Goal: Information Seeking & Learning: Learn about a topic

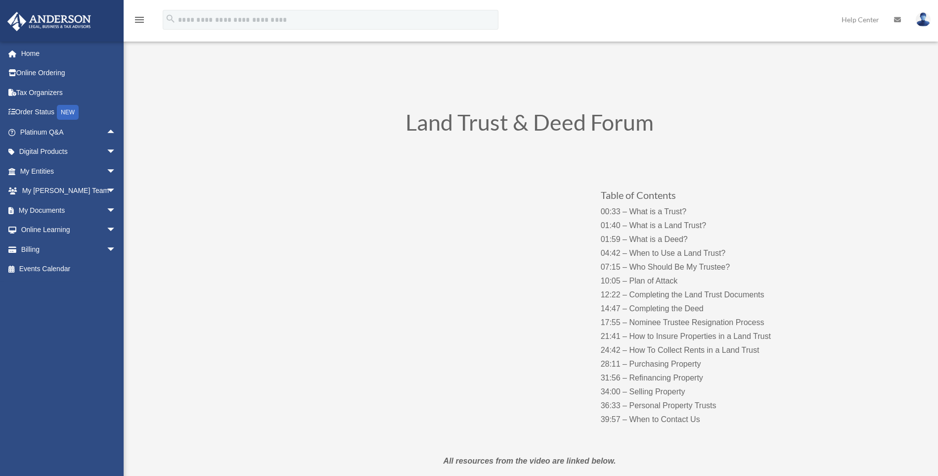
drag, startPoint x: 660, startPoint y: 123, endPoint x: 658, endPoint y: 108, distance: 14.9
click at [650, 111] on h1 "Land Trust & Deed Forum" at bounding box center [529, 124] width 534 height 27
drag, startPoint x: 420, startPoint y: 124, endPoint x: 385, endPoint y: 126, distance: 35.7
click at [385, 126] on h1 "Land Trust & Deed Forum" at bounding box center [529, 124] width 534 height 27
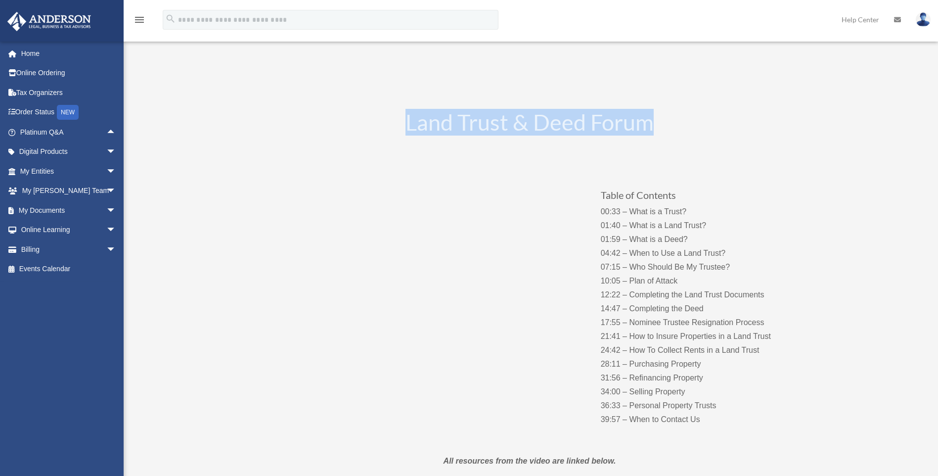
drag, startPoint x: 400, startPoint y: 124, endPoint x: 652, endPoint y: 118, distance: 251.2
click at [652, 118] on h1 "Land Trust & Deed Forum" at bounding box center [529, 124] width 534 height 27
drag, startPoint x: 652, startPoint y: 118, endPoint x: 676, endPoint y: 133, distance: 28.7
click at [676, 133] on h1 "Land Trust & Deed Forum" at bounding box center [529, 124] width 534 height 27
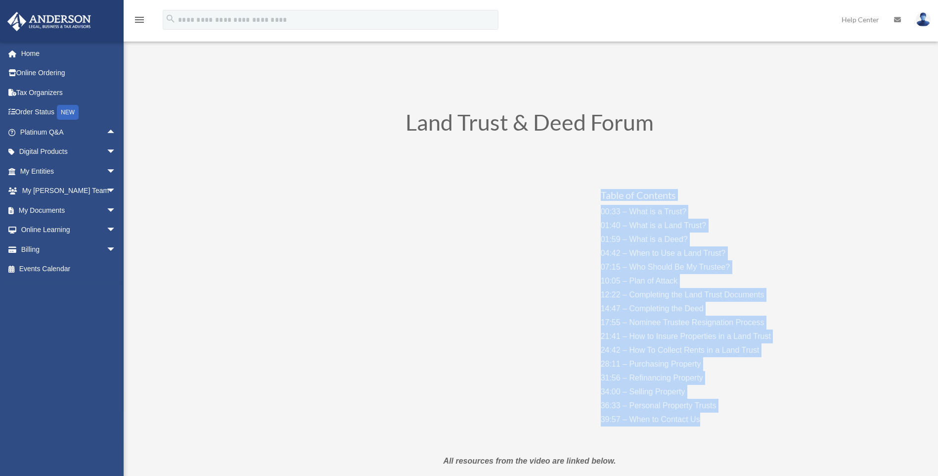
drag, startPoint x: 602, startPoint y: 193, endPoint x: 603, endPoint y: 453, distance: 260.0
drag, startPoint x: 603, startPoint y: 453, endPoint x: 589, endPoint y: 426, distance: 30.7
click at [589, 426] on div "Table of Contents 00:33 – What is a Trust? 01:40 – What is a Land Trust? 01:59 …" at bounding box center [529, 297] width 534 height 288
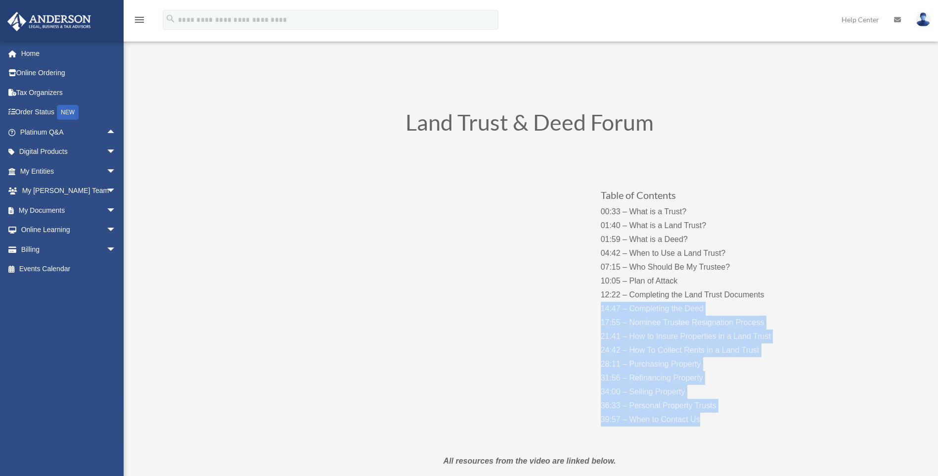
drag, startPoint x: 702, startPoint y: 418, endPoint x: 596, endPoint y: 307, distance: 153.8
click at [596, 307] on div "Table of Contents 00:33 – What is a Trust? 01:40 – What is a Land Trust? 01:59 …" at bounding box center [529, 297] width 534 height 288
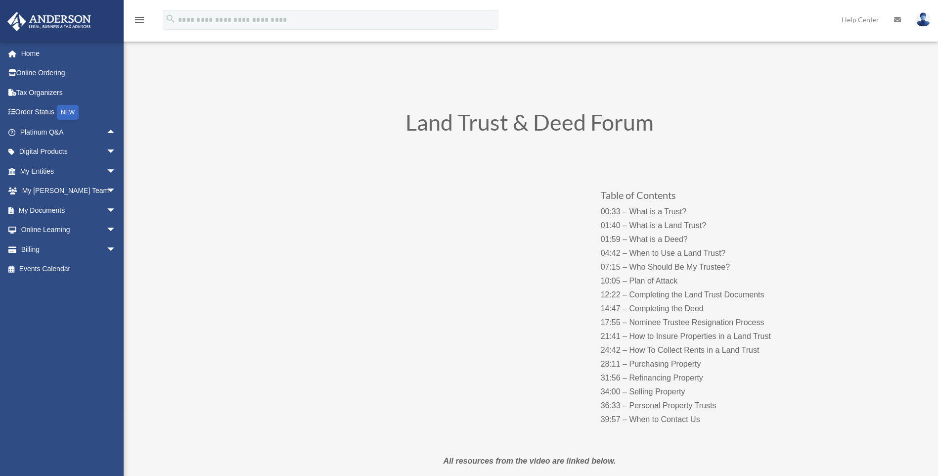
drag, startPoint x: 596, startPoint y: 307, endPoint x: 731, endPoint y: 289, distance: 135.7
click at [731, 289] on p "00:33 – What is a Trust? 01:40 – What is a Land Trust? 01:59 – What is a Deed? …" at bounding box center [698, 315] width 195 height 221
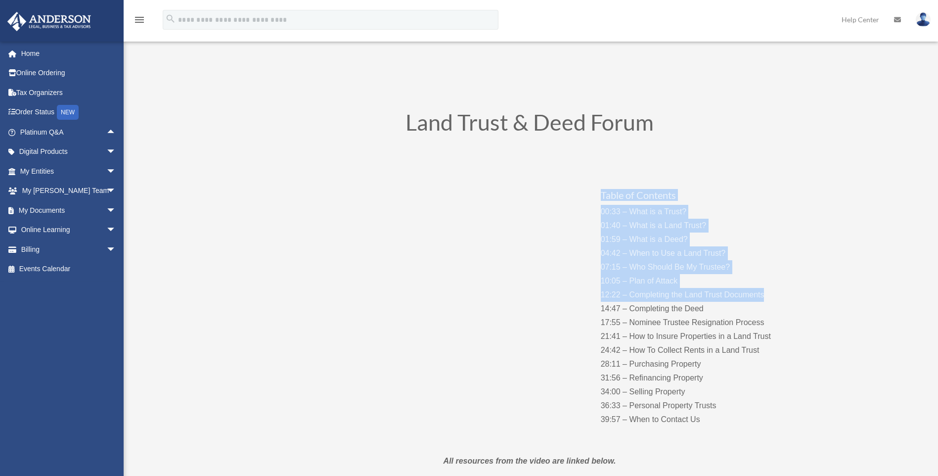
drag, startPoint x: 774, startPoint y: 299, endPoint x: 588, endPoint y: 193, distance: 213.2
click at [588, 193] on div "Table of Contents 00:33 – What is a Trust? 01:40 – What is a Land Trust? 01:59 …" at bounding box center [529, 297] width 534 height 288
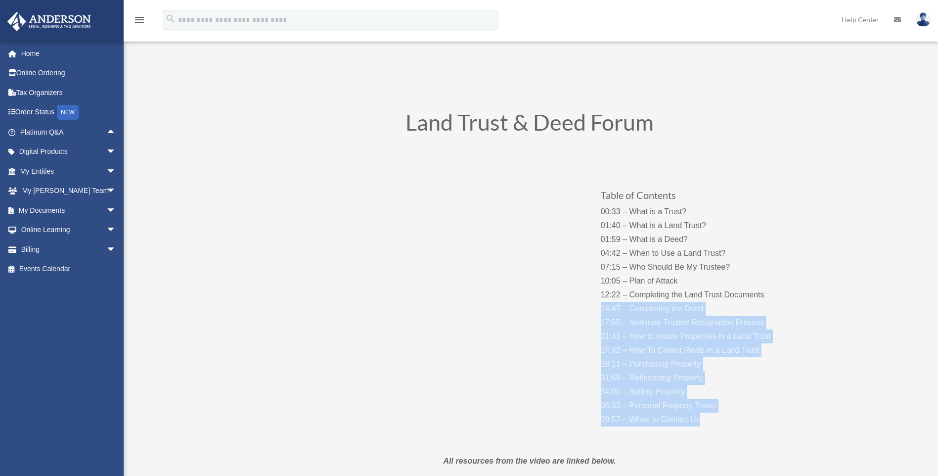
drag, startPoint x: 598, startPoint y: 307, endPoint x: 716, endPoint y: 420, distance: 163.6
click at [716, 420] on div "Table of Contents 00:33 – What is a Trust? 01:40 – What is a Land Trust? 01:59 …" at bounding box center [529, 297] width 534 height 288
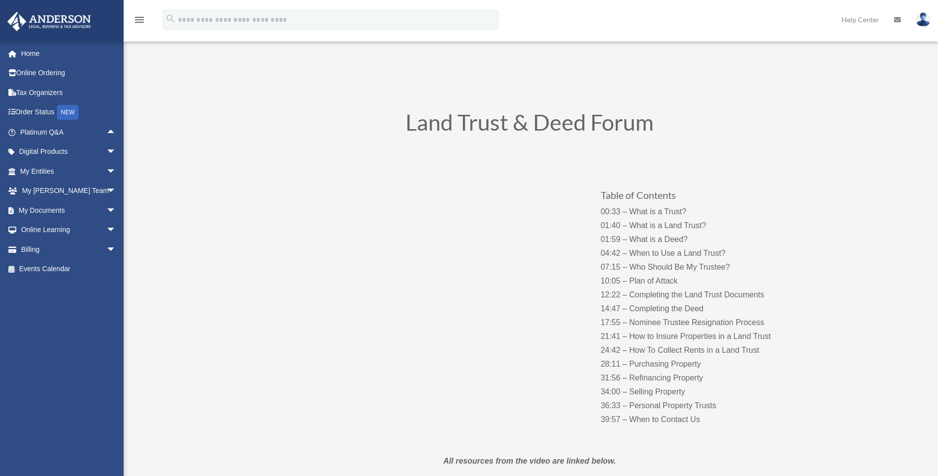
click at [645, 261] on p "00:33 – What is a Trust? 01:40 – What is a Land Trust? 01:59 – What is a Deed? …" at bounding box center [698, 315] width 195 height 221
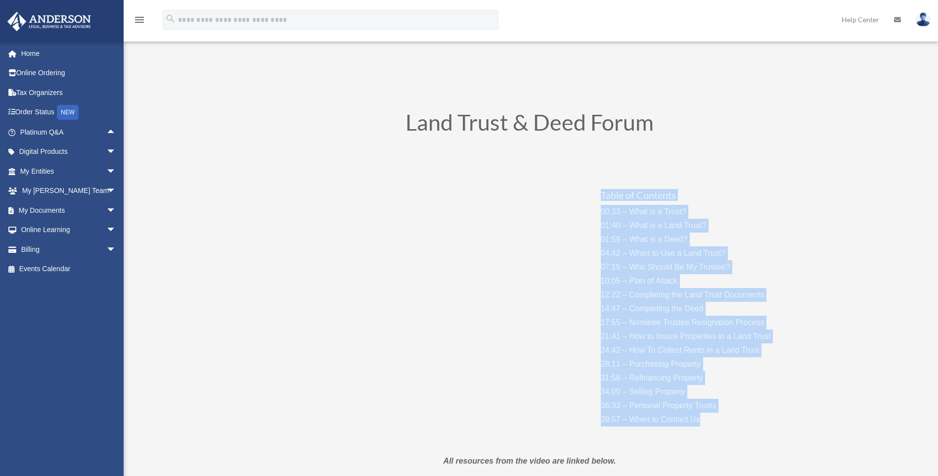
drag, startPoint x: 598, startPoint y: 190, endPoint x: 729, endPoint y: 420, distance: 264.3
click at [729, 420] on div "Table of Contents 00:33 – What is a Trust? 01:40 – What is a Land Trust? 01:59 …" at bounding box center [529, 297] width 534 height 288
drag, startPoint x: 729, startPoint y: 420, endPoint x: 698, endPoint y: 283, distance: 140.3
click at [697, 277] on p "00:33 – What is a Trust? 01:40 – What is a Land Trust? 01:59 – What is a Deed? …" at bounding box center [698, 315] width 195 height 221
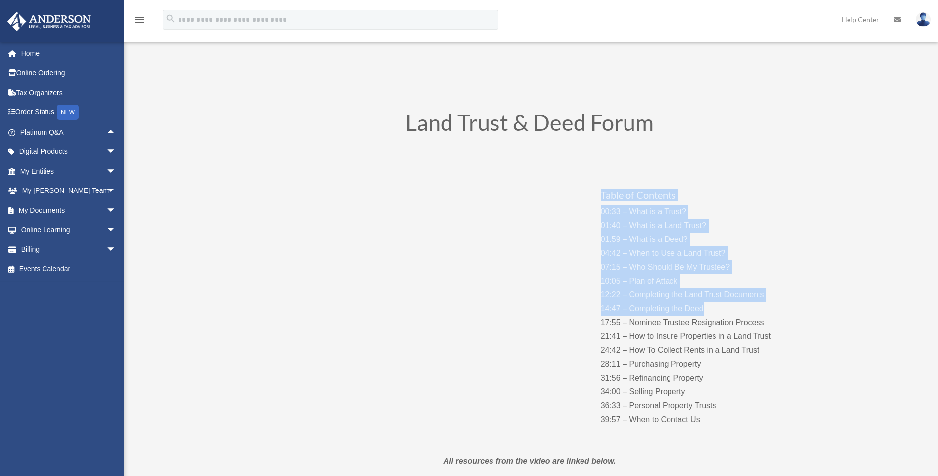
drag, startPoint x: 708, startPoint y: 309, endPoint x: 592, endPoint y: 194, distance: 164.3
click at [592, 194] on div "Table of Contents 00:33 – What is a Trust? 01:40 – What is a Land Trust? 01:59 …" at bounding box center [529, 297] width 534 height 288
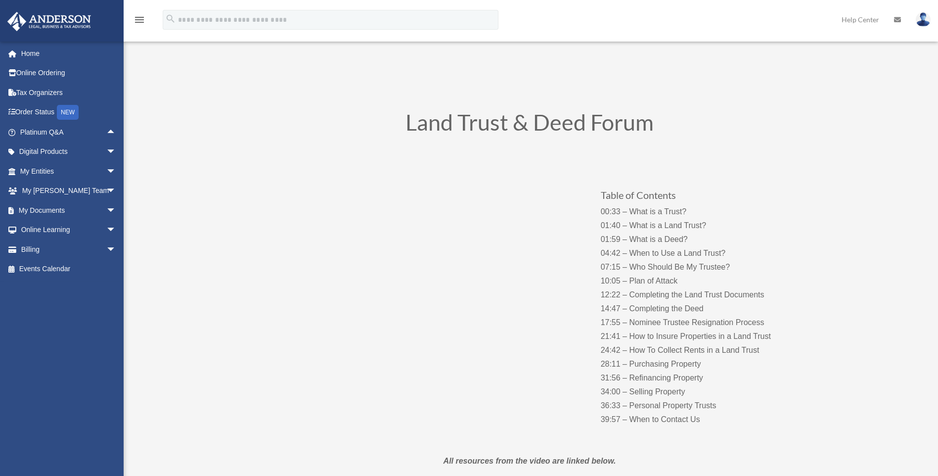
click at [633, 330] on p "00:33 – What is a Trust? 01:40 – What is a Land Trust? 01:59 – What is a Deed? …" at bounding box center [698, 315] width 195 height 221
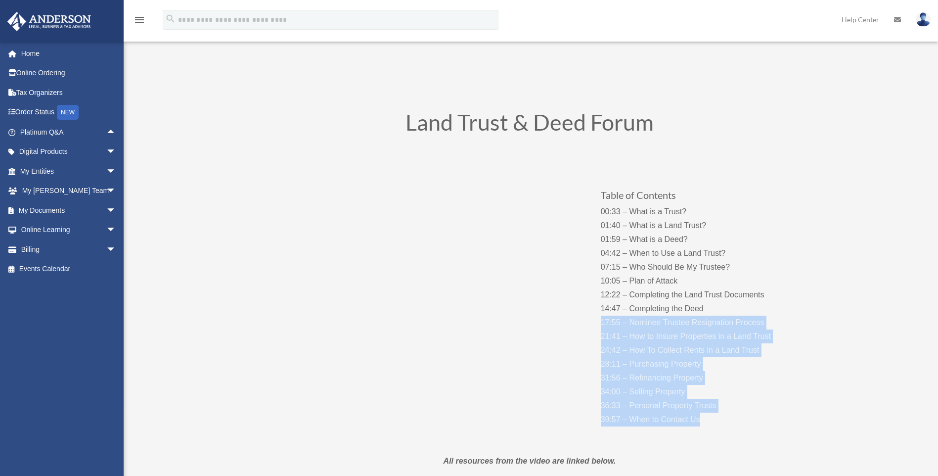
drag, startPoint x: 593, startPoint y: 318, endPoint x: 726, endPoint y: 417, distance: 166.1
click at [726, 417] on div "Table of Contents 00:33 – What is a Trust? 01:40 – What is a Land Trust? 01:59 …" at bounding box center [529, 297] width 534 height 288
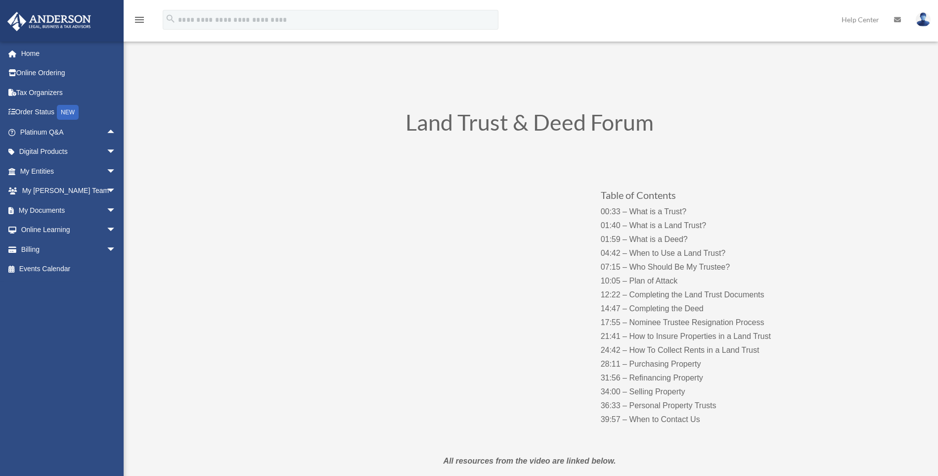
drag, startPoint x: 726, startPoint y: 417, endPoint x: 800, endPoint y: 286, distance: 150.3
